Goal: Information Seeking & Learning: Find specific fact

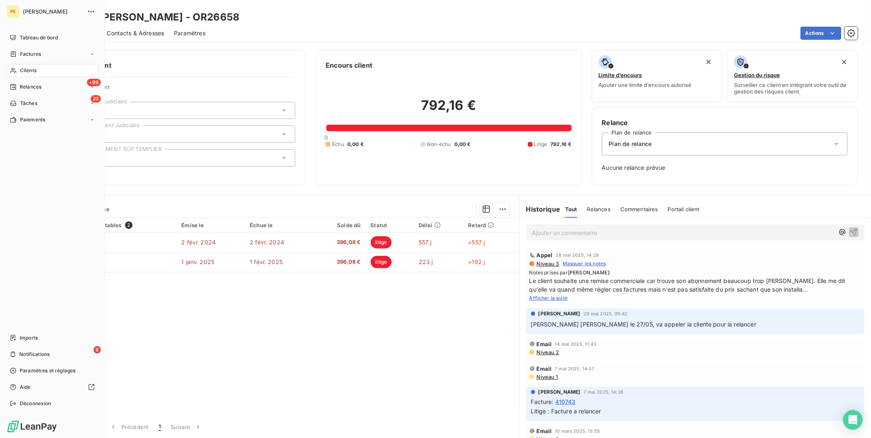
click at [33, 68] on span "Clients" at bounding box center [28, 70] width 16 height 7
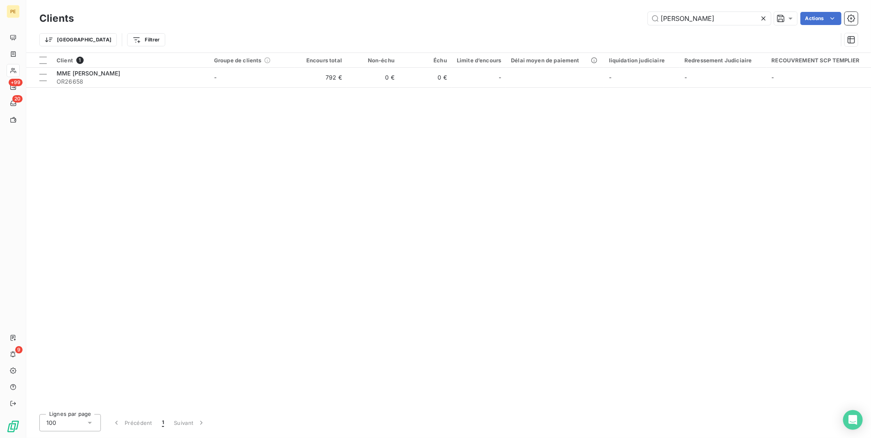
drag, startPoint x: 710, startPoint y: 19, endPoint x: 544, endPoint y: 1, distance: 167.5
click at [544, 1] on div "Clients HELENO Actions Trier Filtrer" at bounding box center [448, 26] width 845 height 53
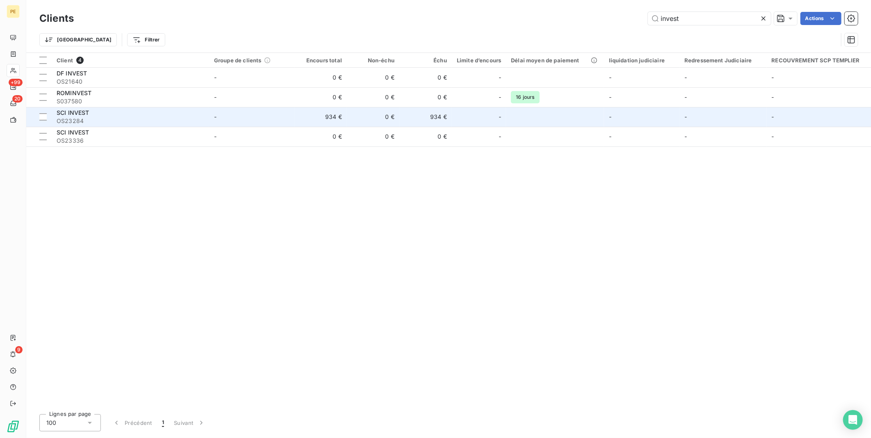
type input "invest"
click at [84, 119] on span "OS23284" at bounding box center [131, 121] width 148 height 8
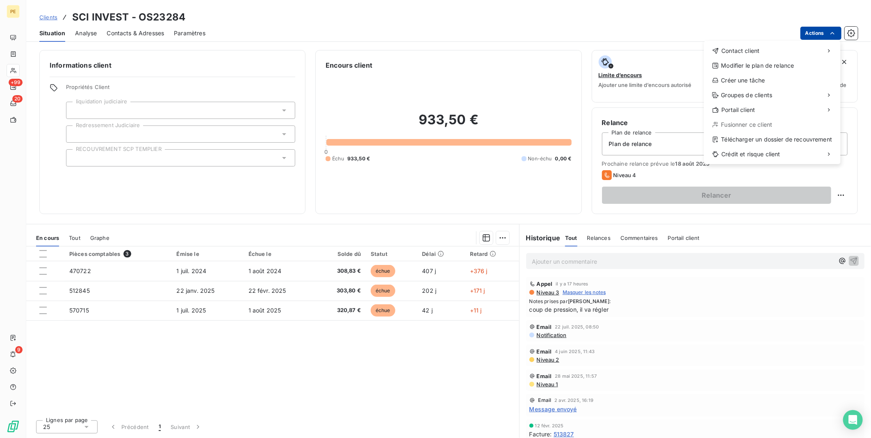
click at [826, 30] on html "PE +99 20 9 Clients SCI INVEST - OS23284 Situation Analyse Contacts & Adresses …" at bounding box center [435, 219] width 871 height 438
click at [257, 317] on html "PE +99 20 9 Clients SCI INVEST - OS23284 Situation Analyse Contacts & Adresses …" at bounding box center [435, 219] width 871 height 438
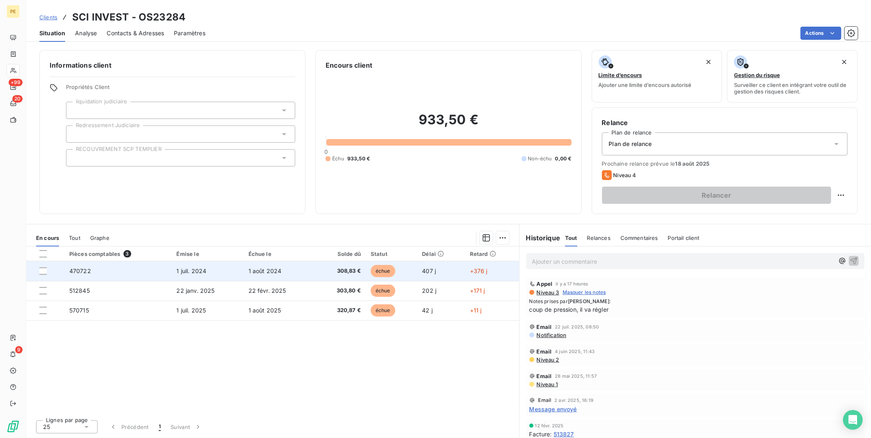
click at [296, 272] on td "1 août 2024" at bounding box center [279, 271] width 71 height 20
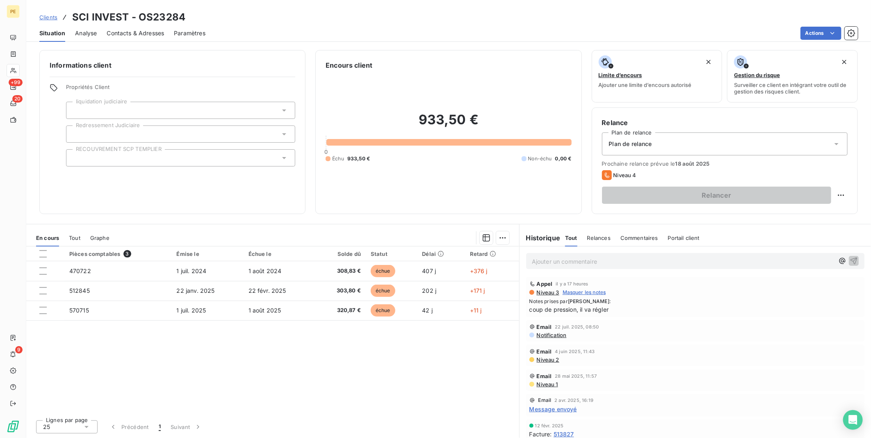
click at [111, 34] on span "Contacts & Adresses" at bounding box center [135, 33] width 57 height 8
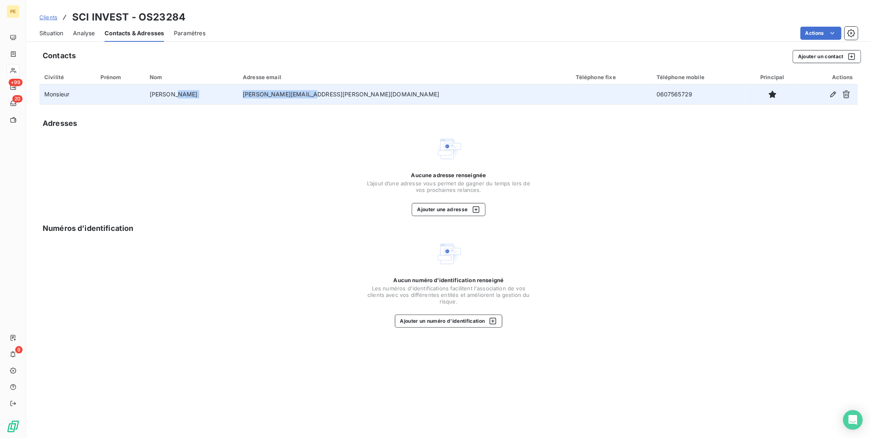
drag, startPoint x: 355, startPoint y: 91, endPoint x: 275, endPoint y: 92, distance: 80.0
click at [275, 92] on tr "Monsieur SCHMELTZ [EMAIL_ADDRESS][PERSON_NAME][DOMAIN_NAME] 0607565729" at bounding box center [448, 94] width 819 height 20
drag, startPoint x: 275, startPoint y: 92, endPoint x: 316, endPoint y: 93, distance: 41.0
copy tr "[PERSON_NAME][EMAIL_ADDRESS][PERSON_NAME][DOMAIN_NAME]"
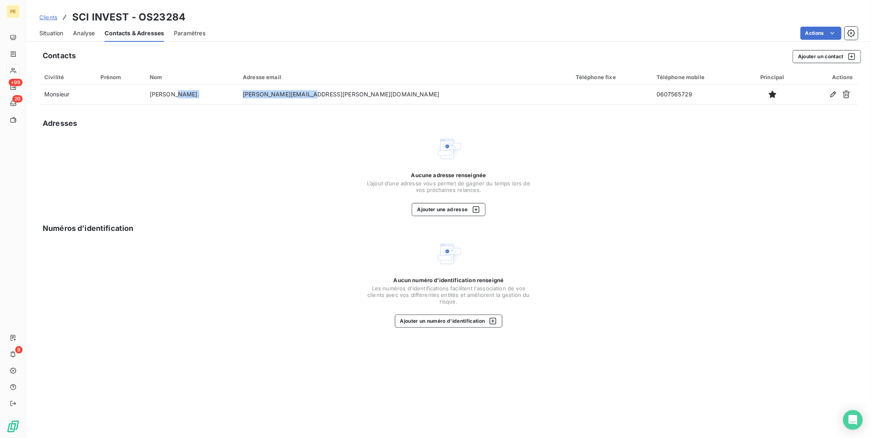
click at [50, 33] on span "Situation" at bounding box center [51, 33] width 24 height 8
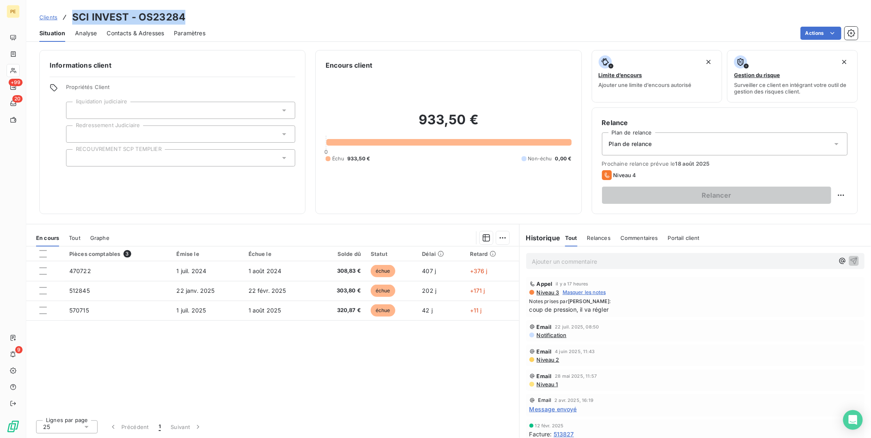
drag, startPoint x: 186, startPoint y: 18, endPoint x: 71, endPoint y: 14, distance: 114.9
click at [71, 14] on div "Clients SCI INVEST - OS23284" at bounding box center [448, 17] width 845 height 15
click at [338, 384] on div "Pièces comptables 3 Émise le Échue le Solde dû Statut Délai Retard 470722 1 jui…" at bounding box center [272, 330] width 493 height 167
